Goal: Navigation & Orientation: Find specific page/section

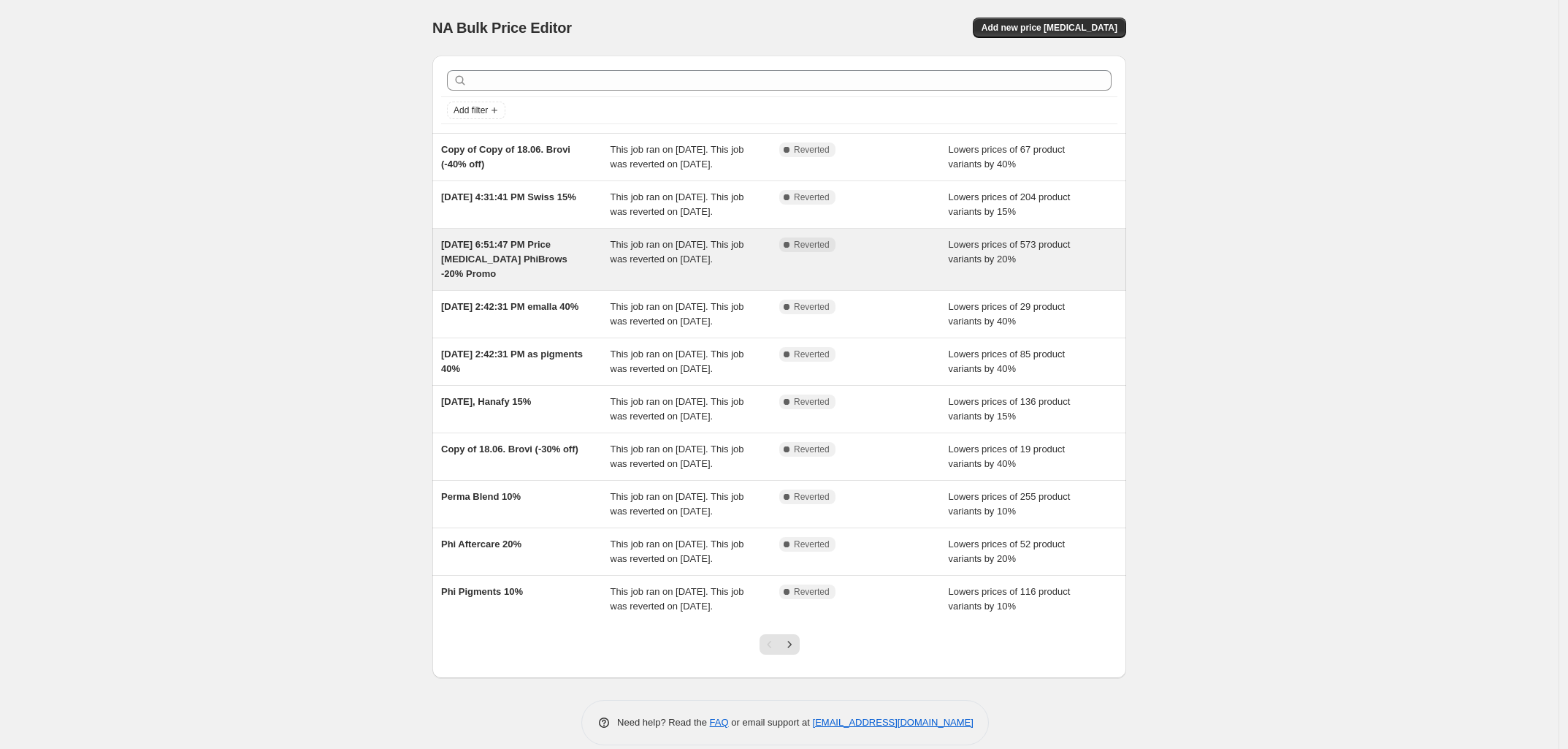
scroll to position [79, 0]
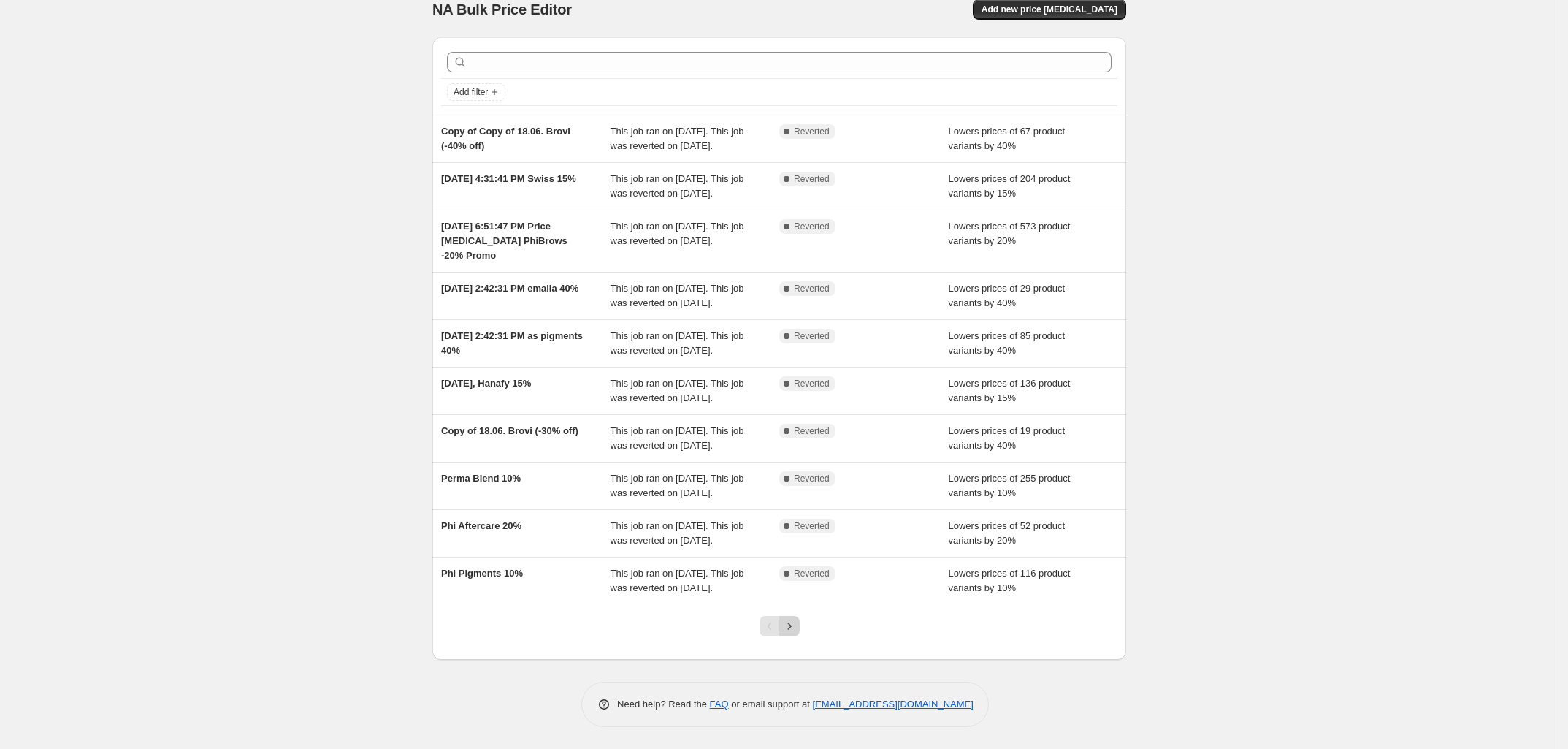
click at [796, 627] on icon "Next" at bounding box center [789, 625] width 15 height 15
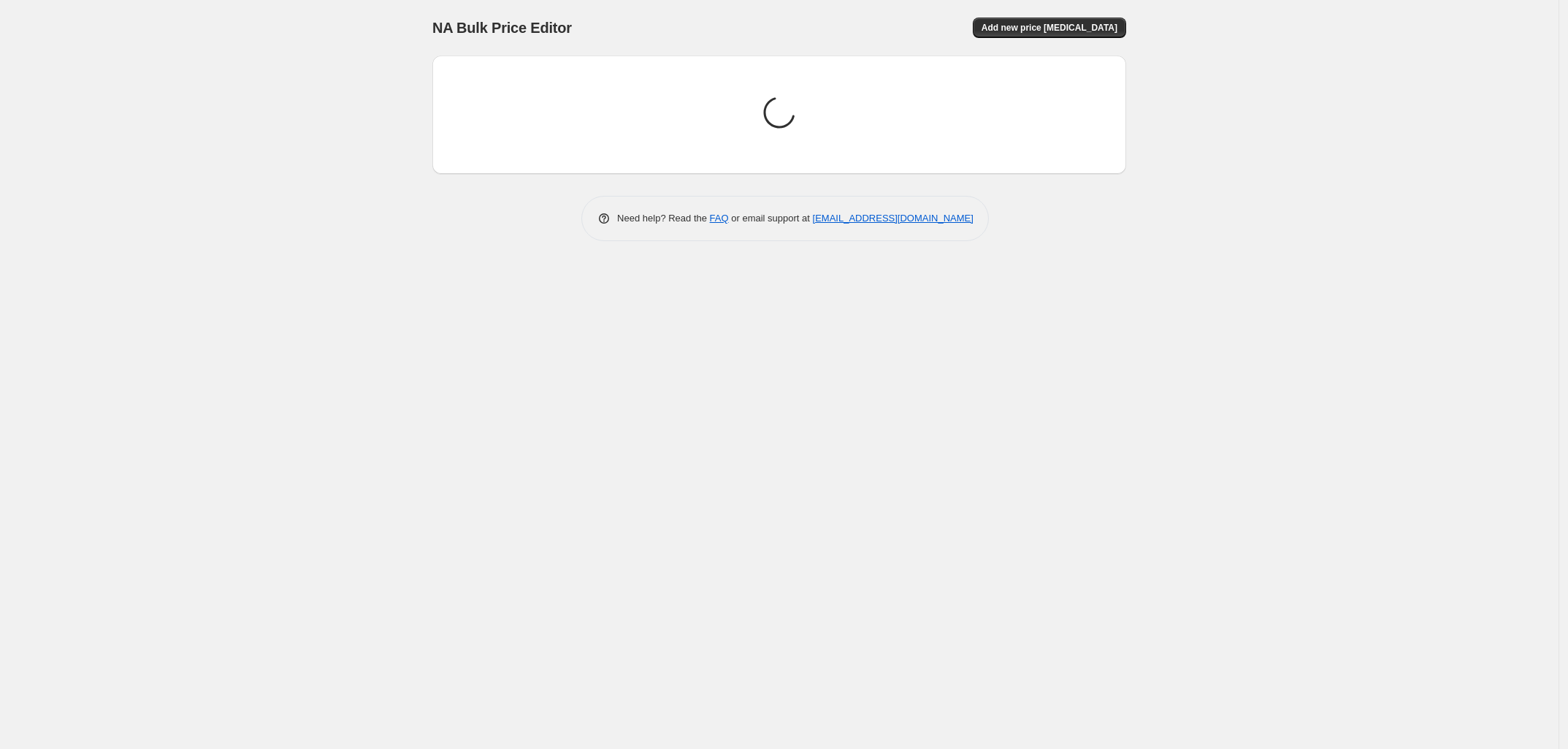
scroll to position [0, 0]
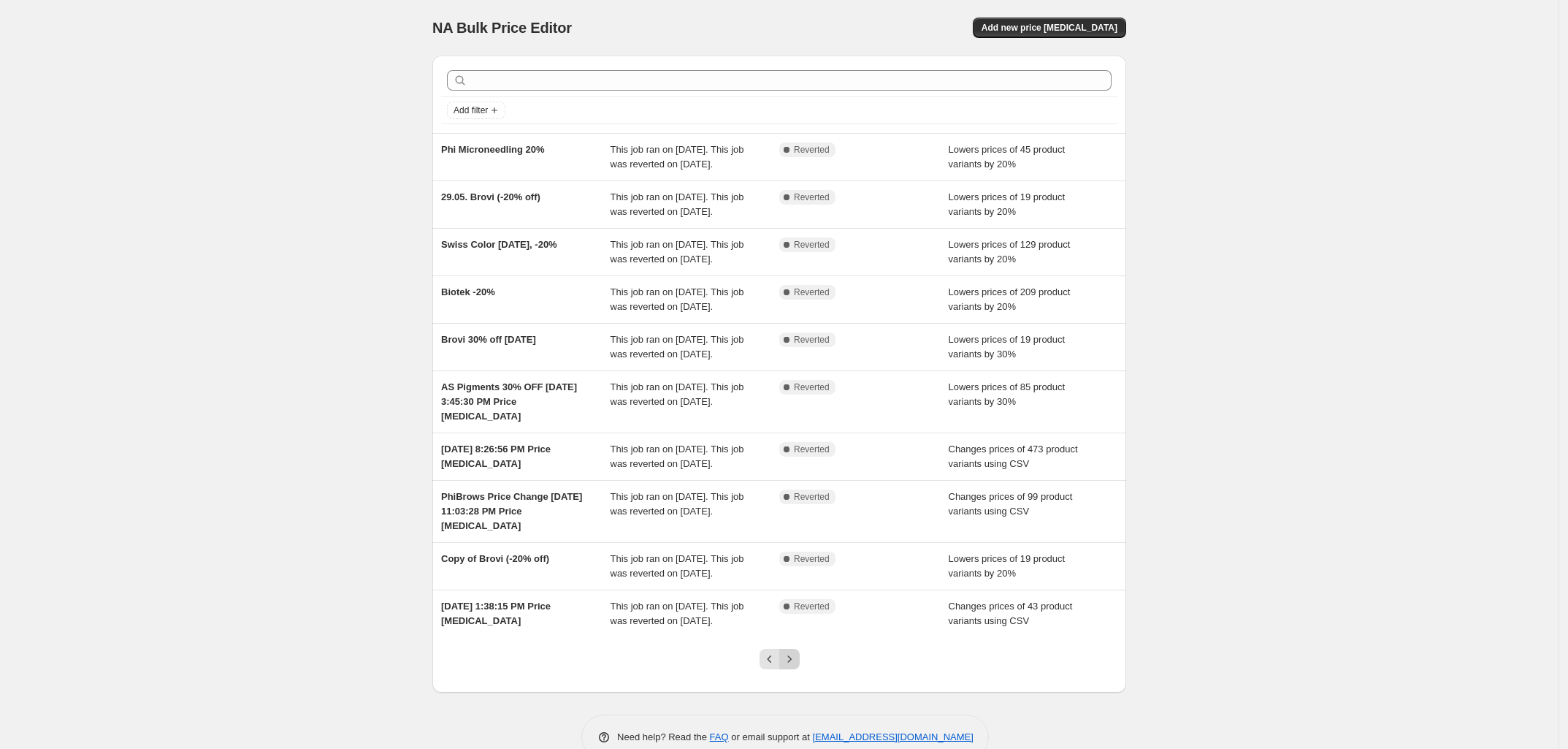
click at [796, 661] on icon "Next" at bounding box center [789, 658] width 15 height 15
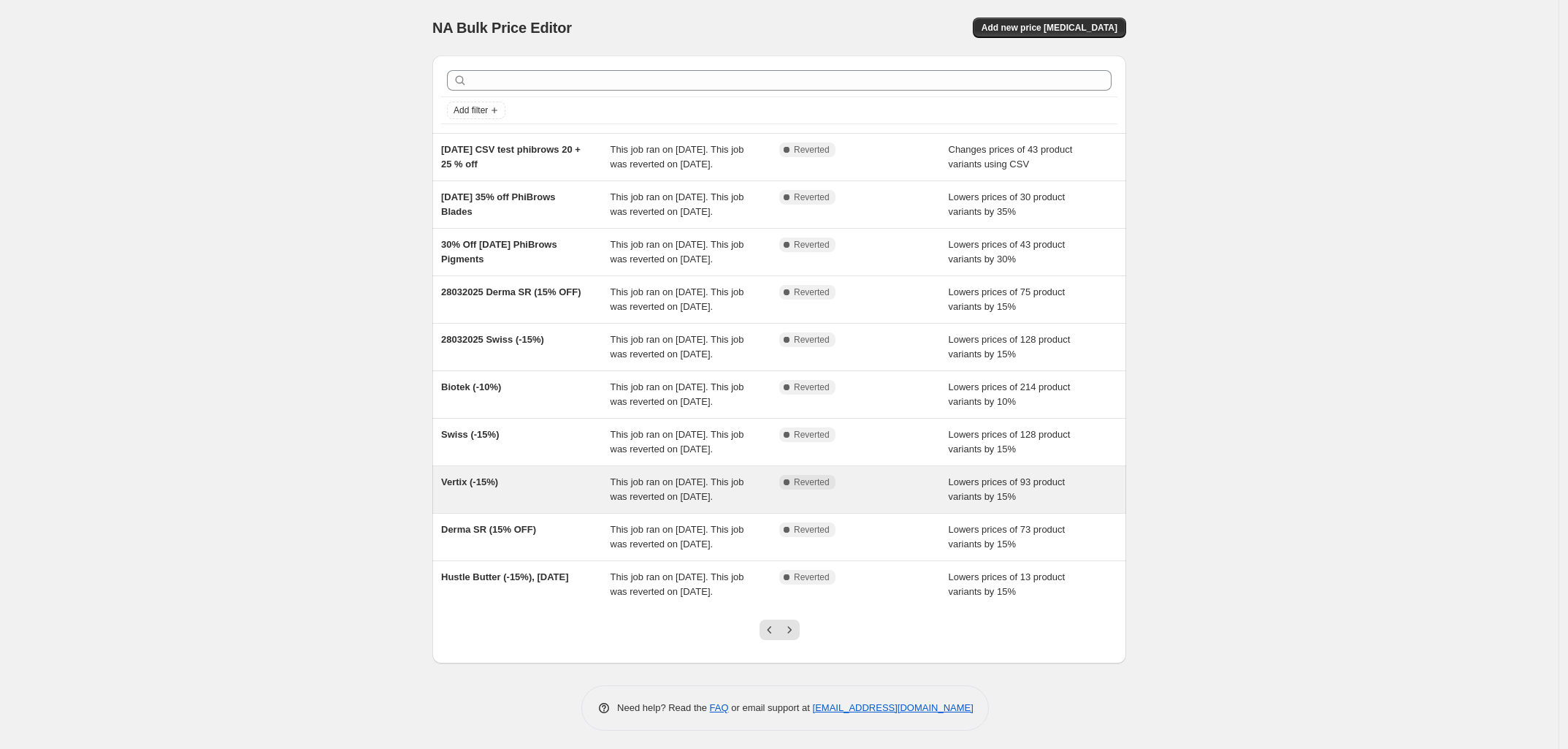
scroll to position [108, 0]
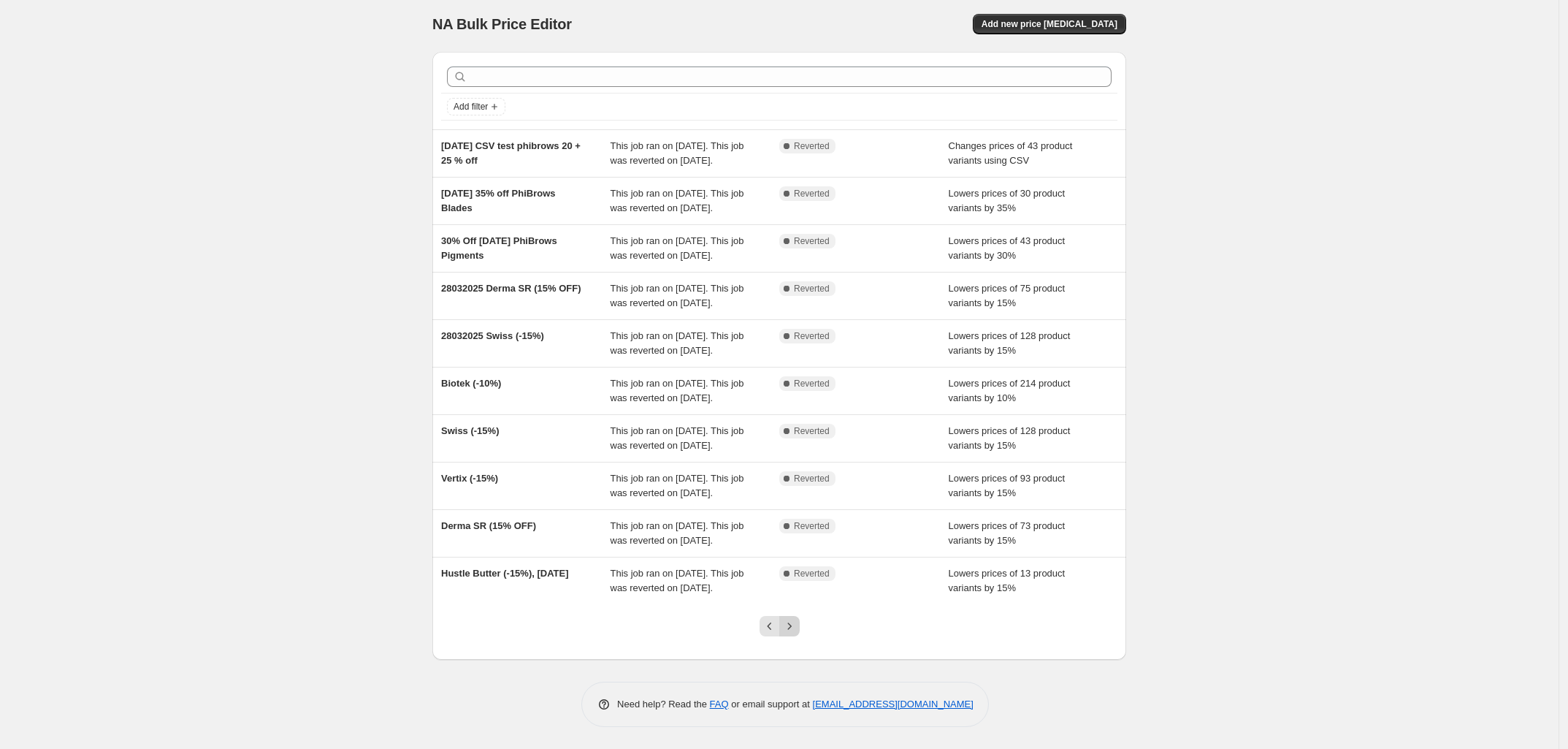
click at [796, 627] on icon "Next" at bounding box center [789, 625] width 15 height 15
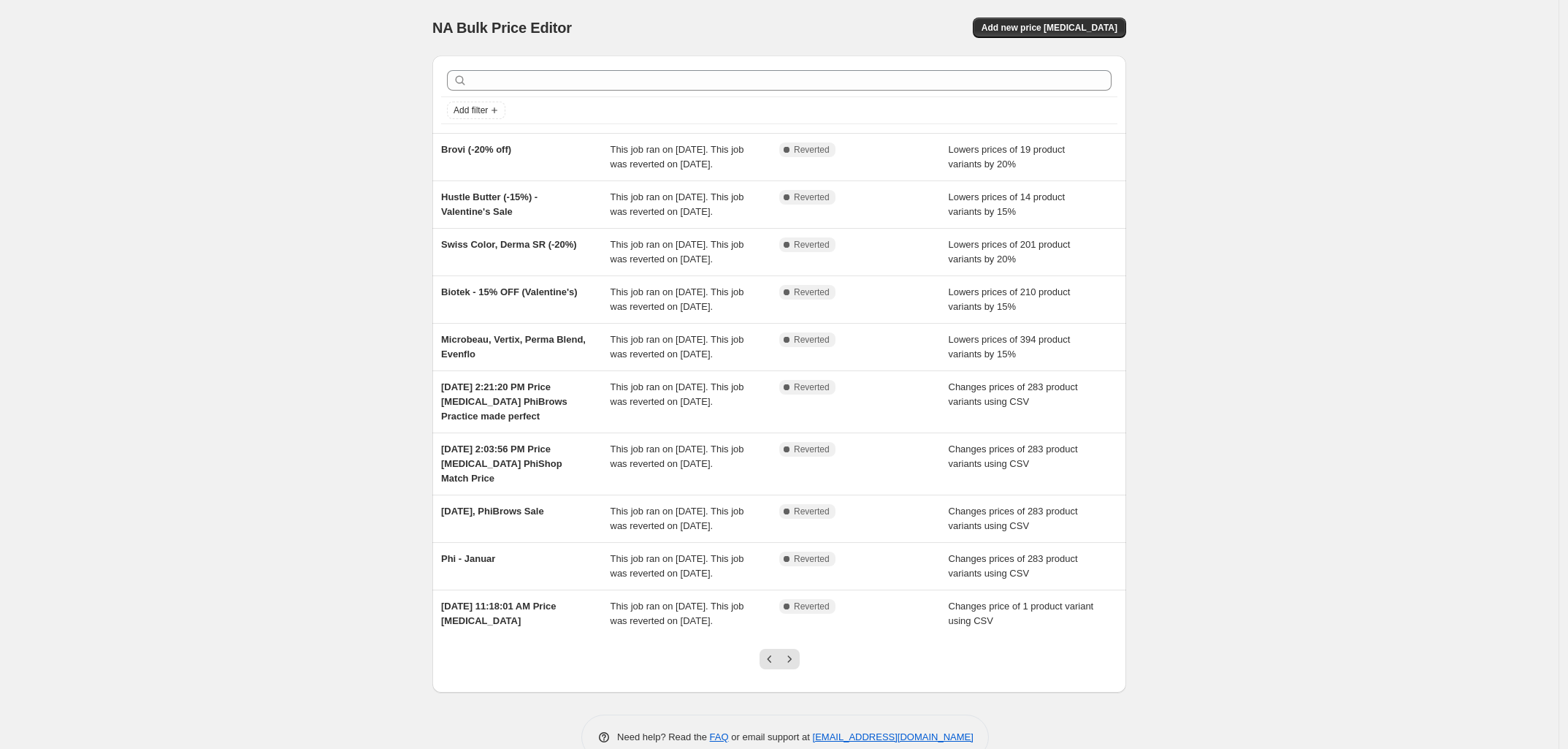
scroll to position [152, 0]
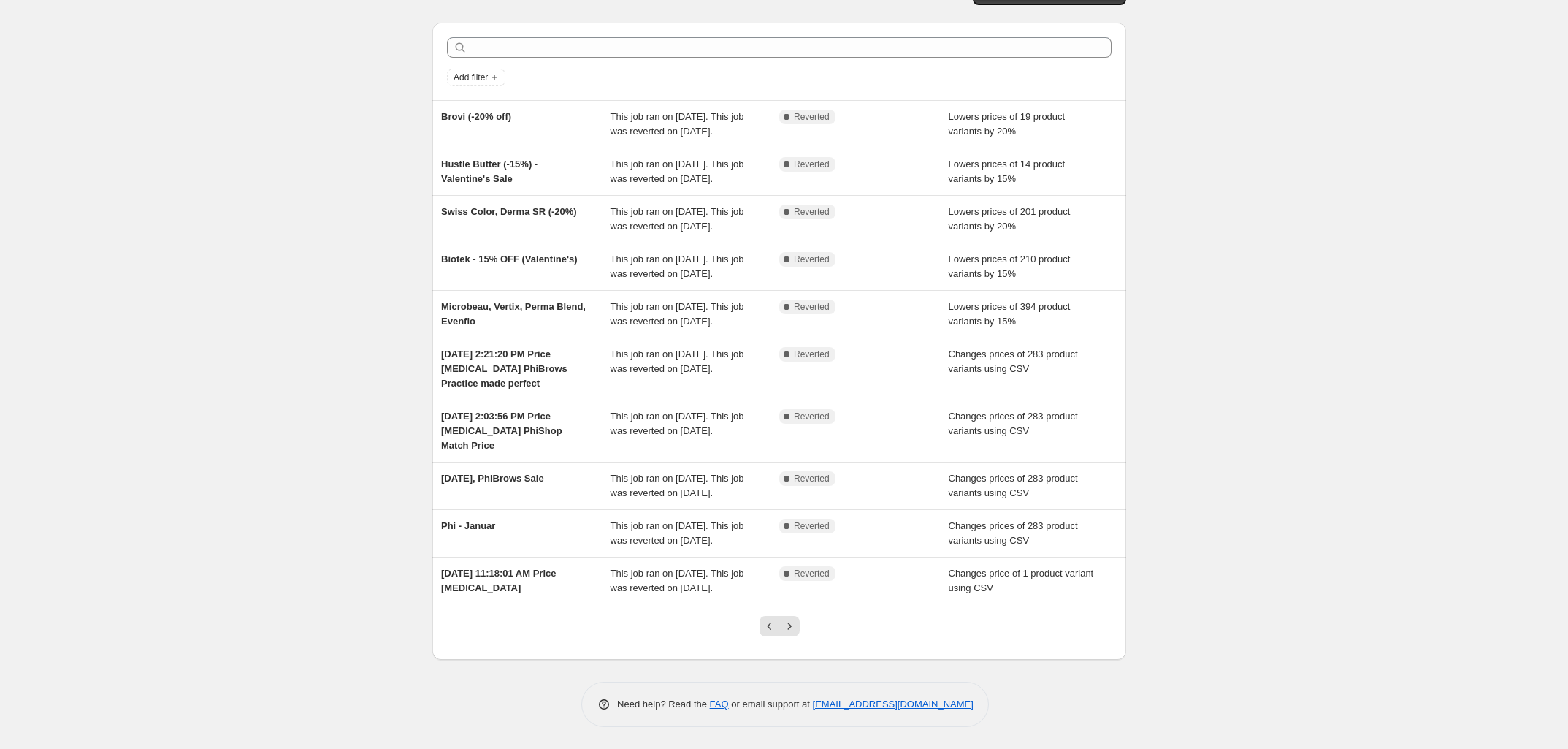
click at [796, 627] on icon "Next" at bounding box center [789, 625] width 15 height 15
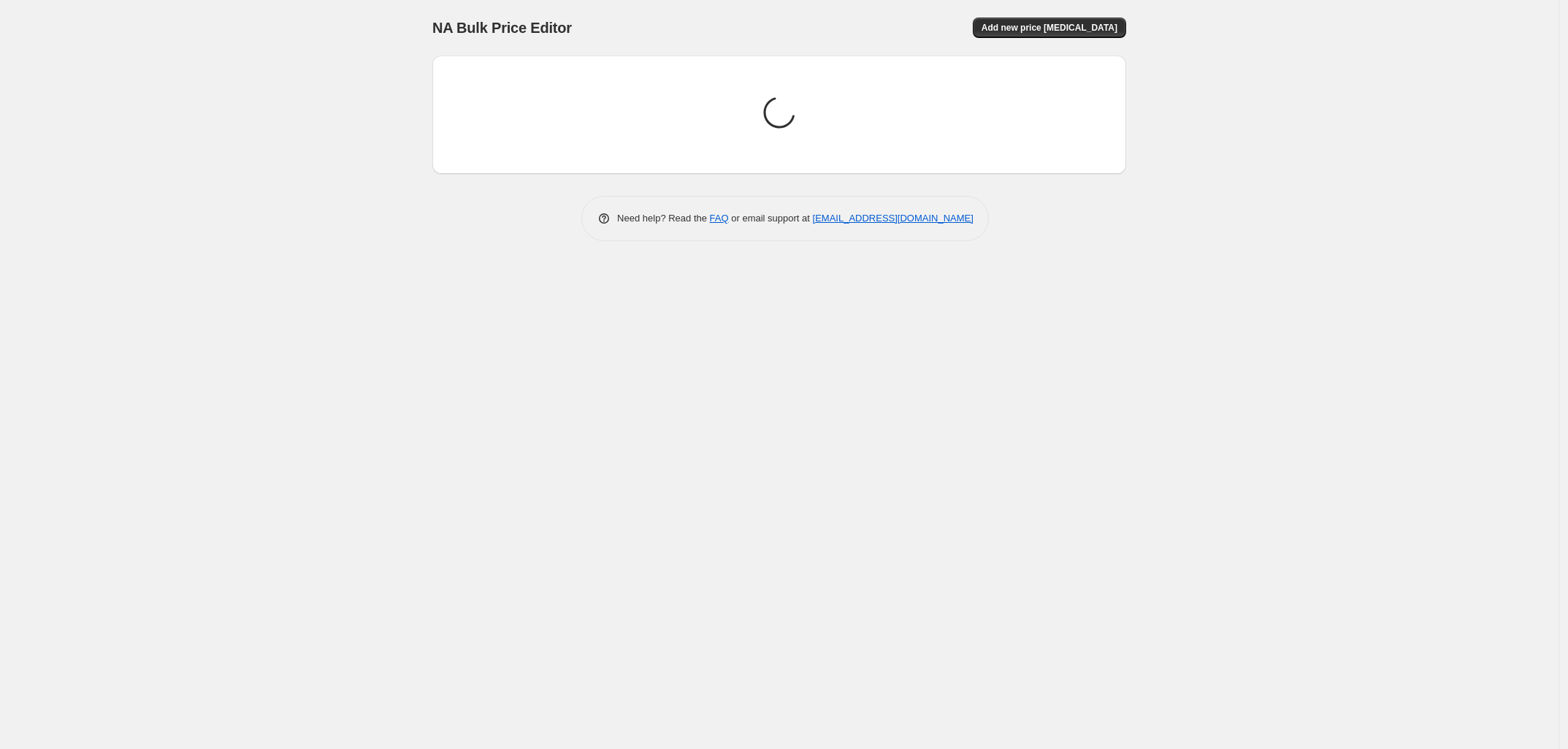
scroll to position [0, 0]
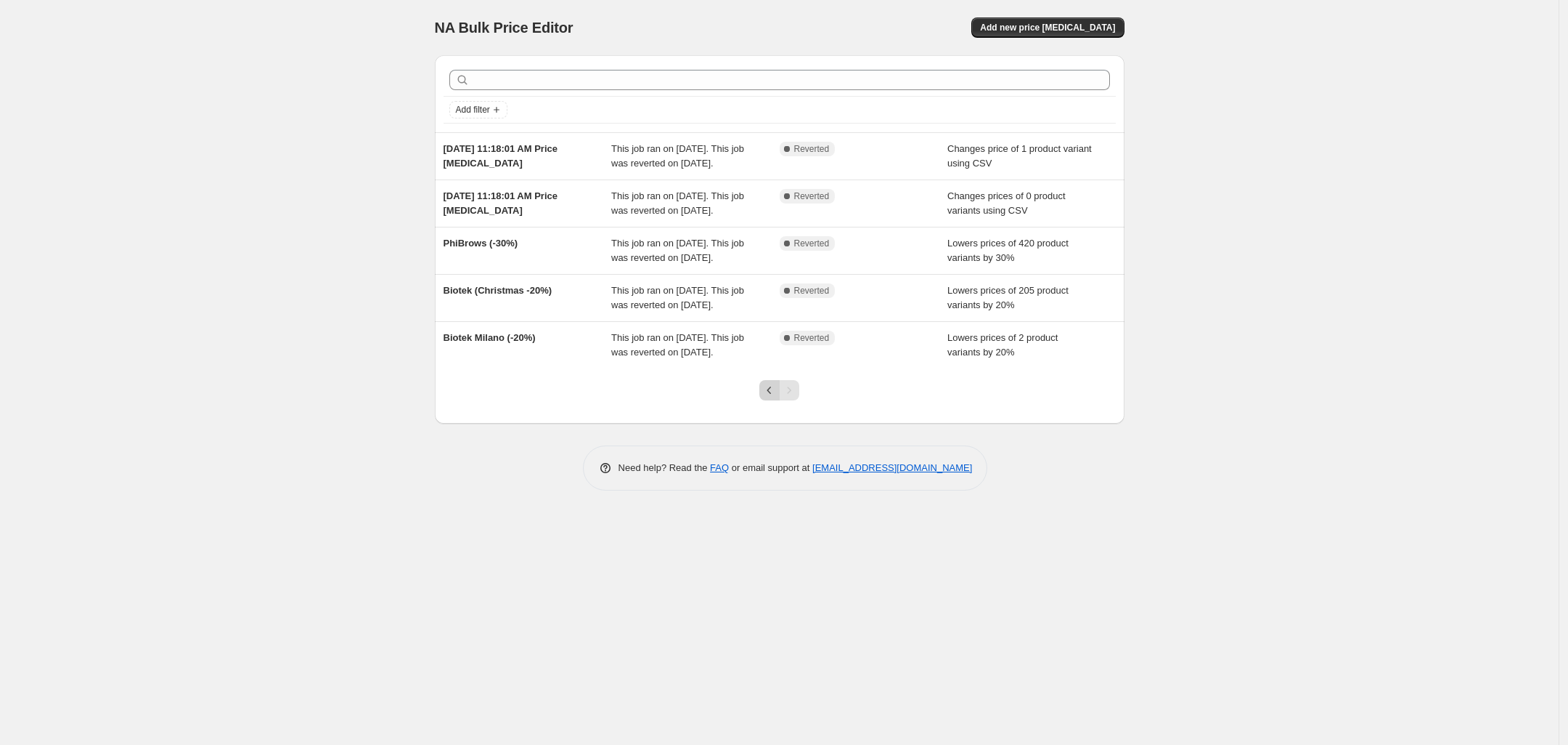
click at [760, 400] on button "Previous" at bounding box center [769, 390] width 21 height 21
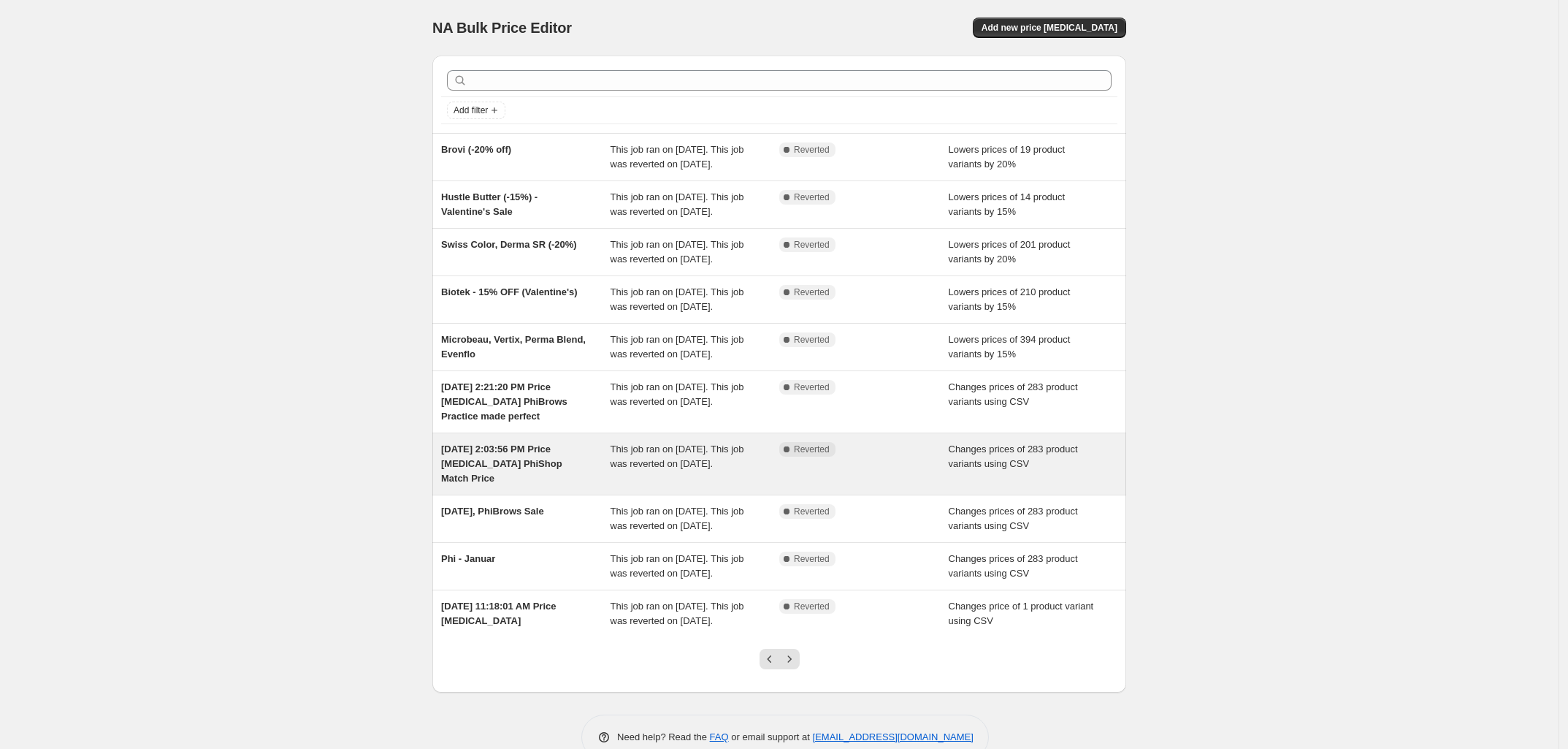
scroll to position [152, 0]
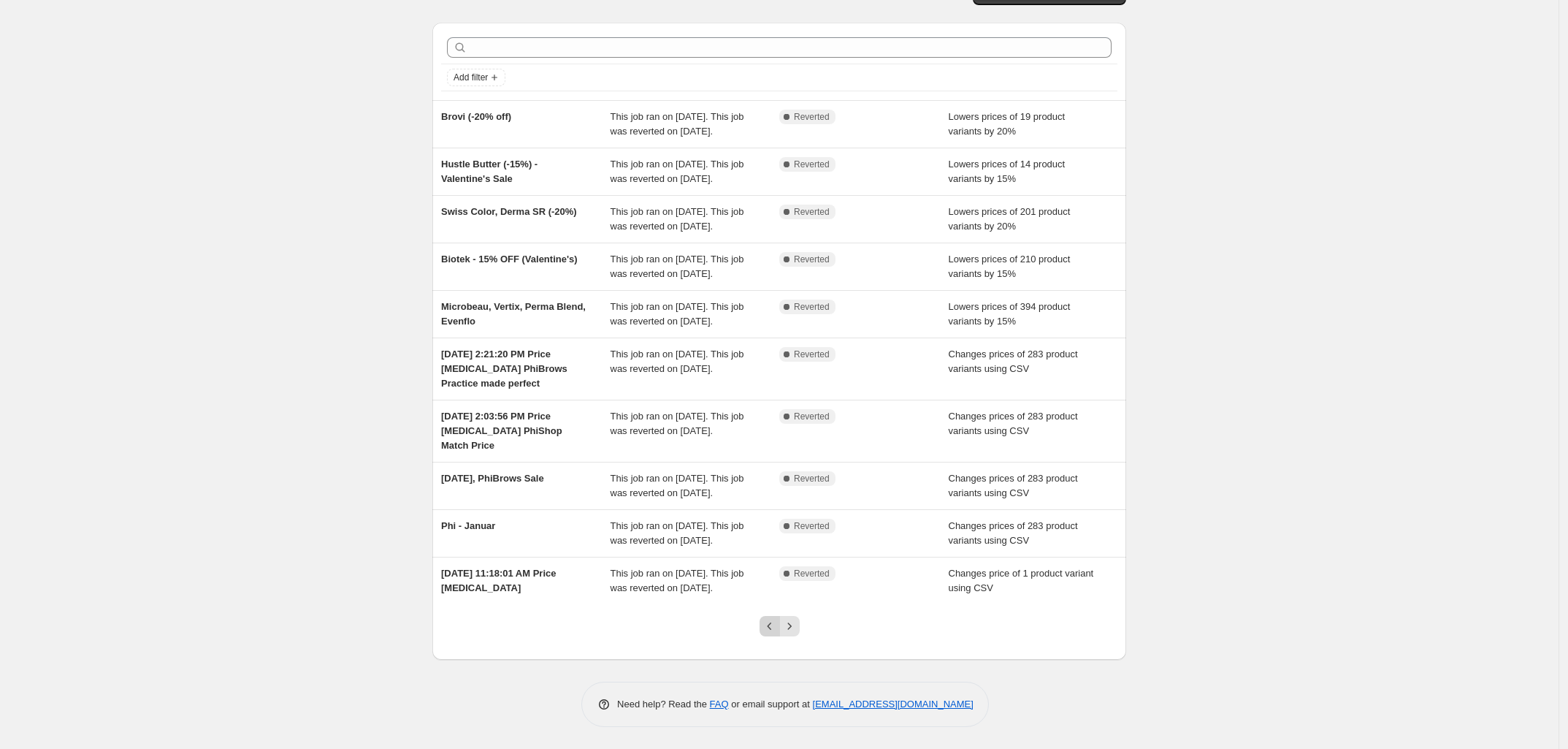
click at [768, 624] on icon "Previous" at bounding box center [770, 625] width 15 height 15
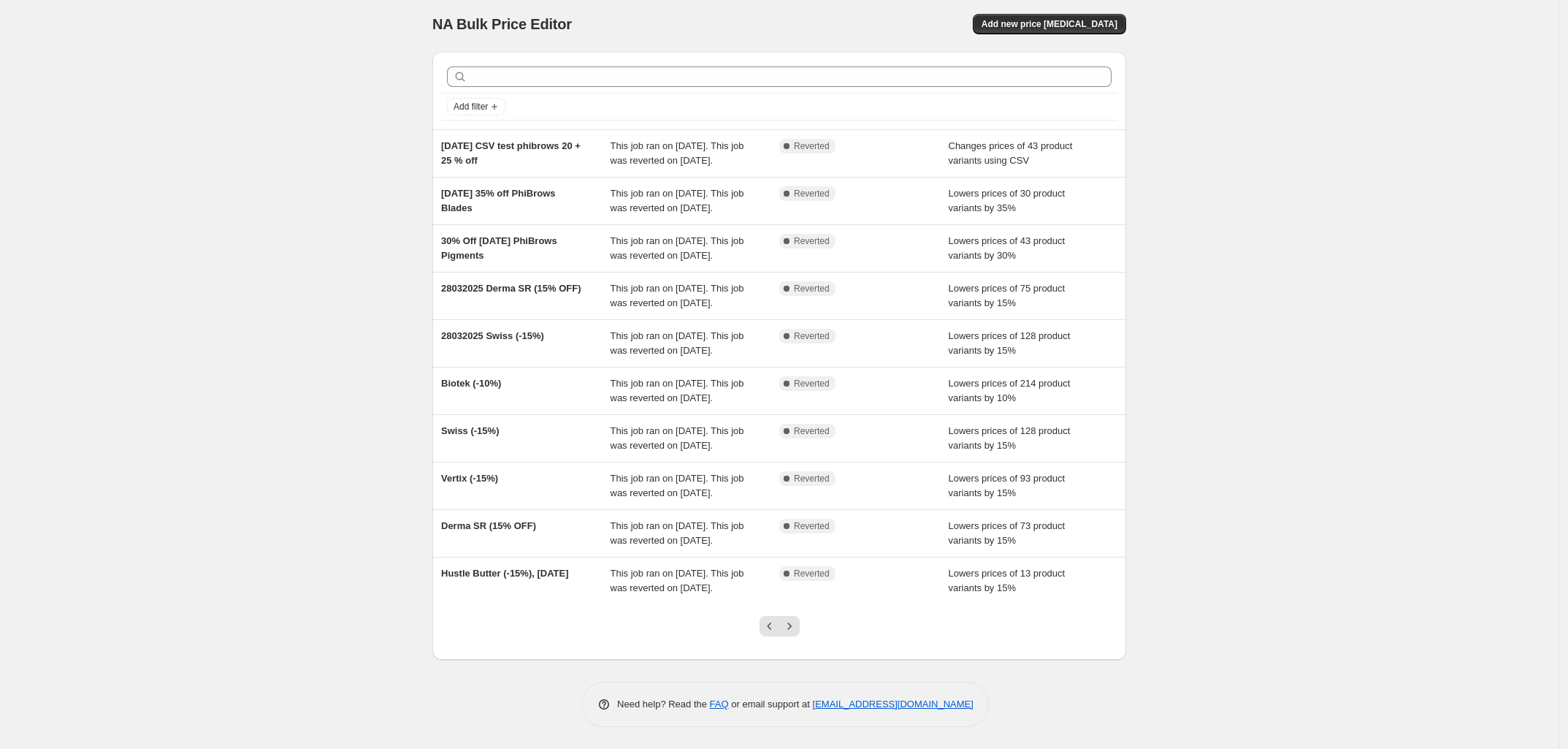
scroll to position [108, 0]
click at [768, 624] on icon "Previous" at bounding box center [770, 625] width 15 height 15
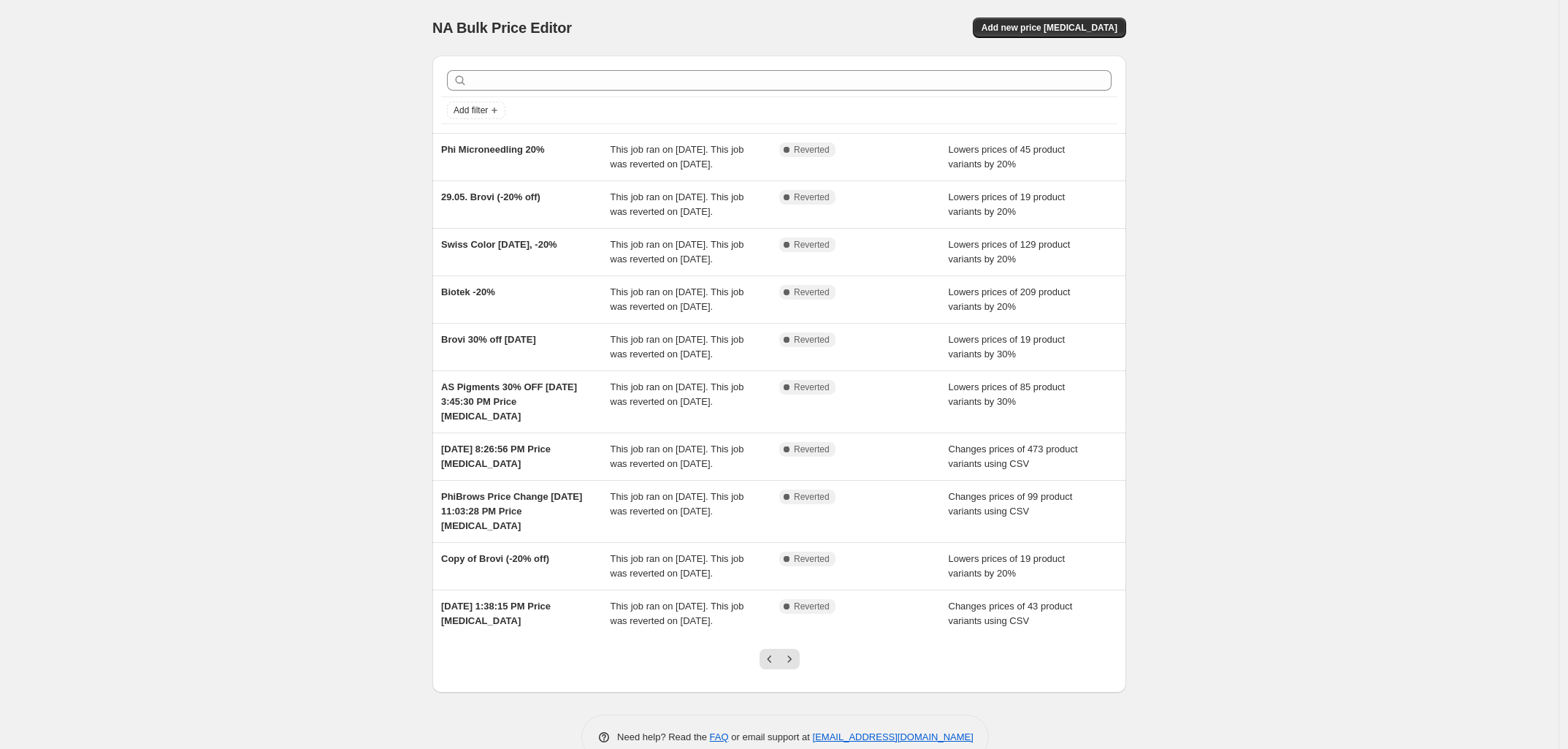
scroll to position [35, 0]
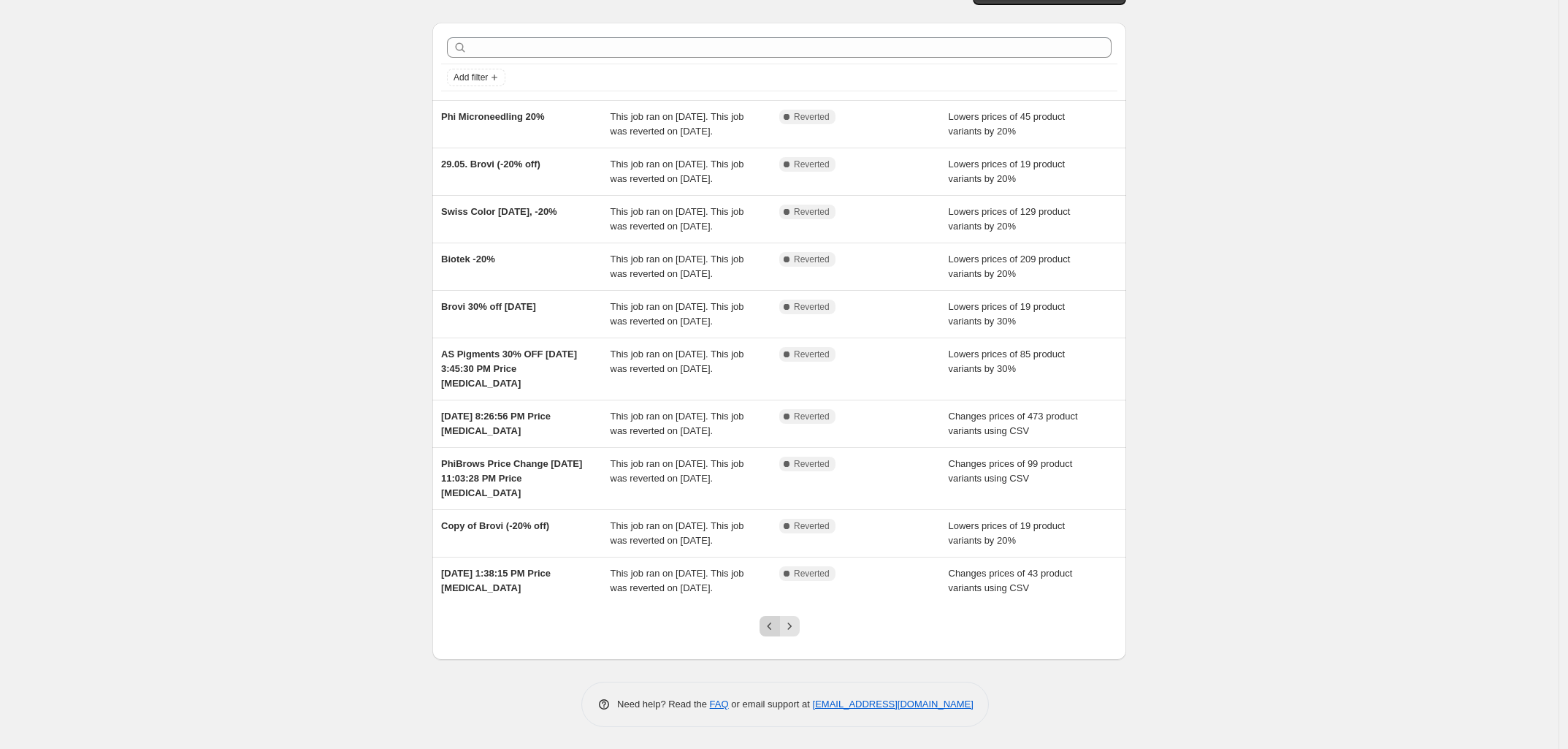
click at [774, 624] on icon "Previous" at bounding box center [770, 625] width 15 height 15
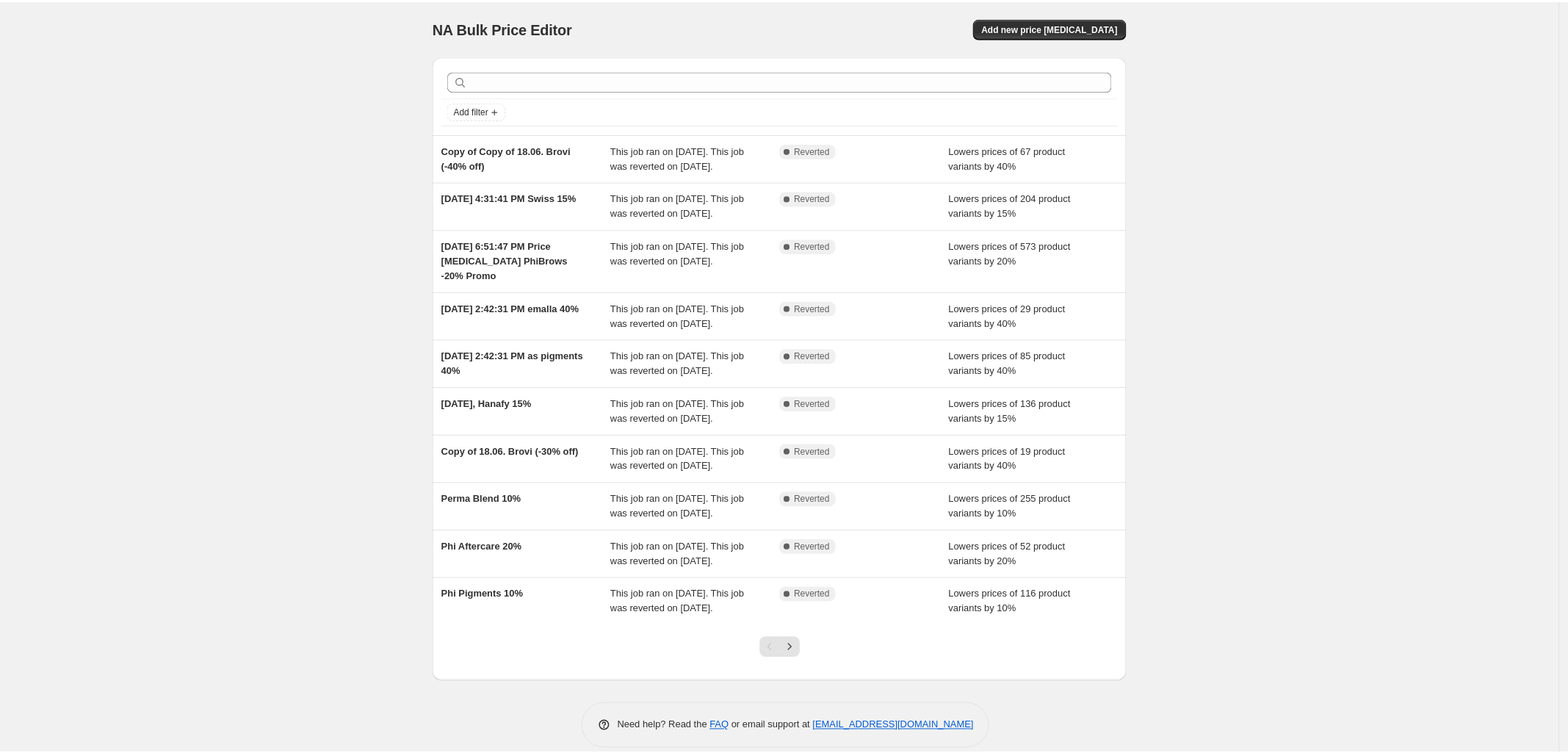
scroll to position [79, 0]
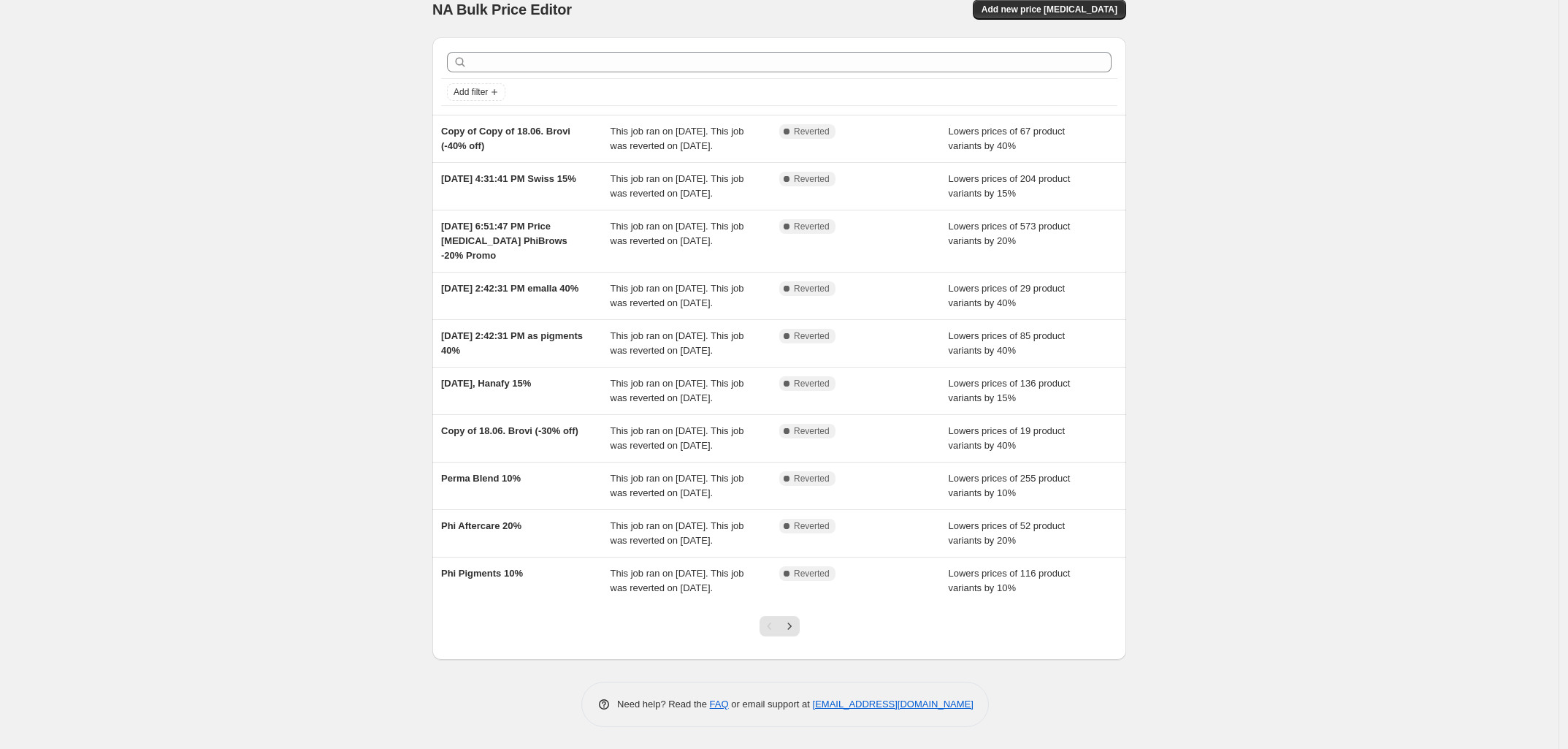
click at [774, 624] on div "Pagination" at bounding box center [770, 625] width 21 height 21
